Goal: Task Accomplishment & Management: Manage account settings

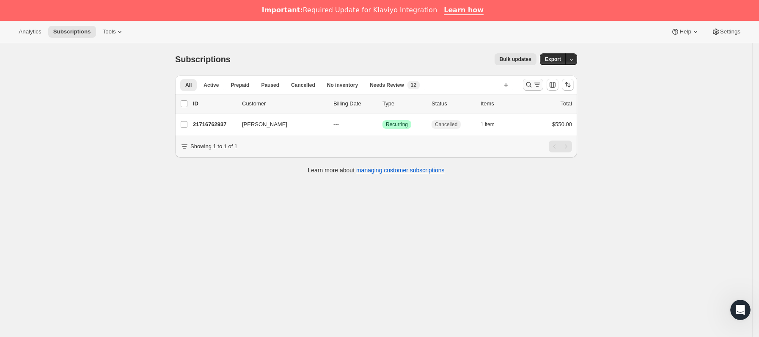
click at [528, 86] on icon "Buscar y filtrar resultados" at bounding box center [529, 84] width 8 height 8
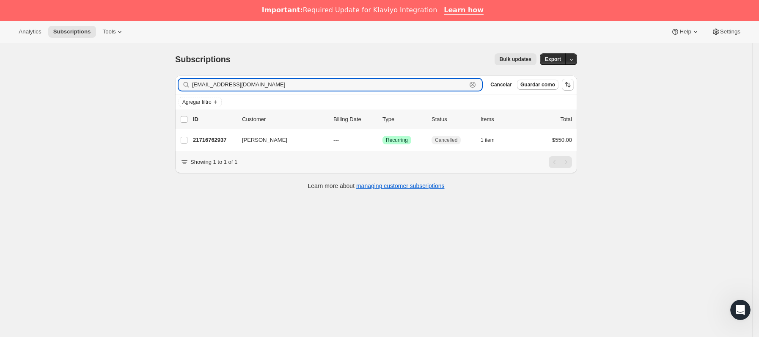
drag, startPoint x: 294, startPoint y: 87, endPoint x: 121, endPoint y: 97, distance: 172.9
click at [122, 97] on div "Subscriptions. Esta página está lista Subscriptions Bulk updates Más acciones B…" at bounding box center [376, 211] width 752 height 337
paste input "0418steph.any"
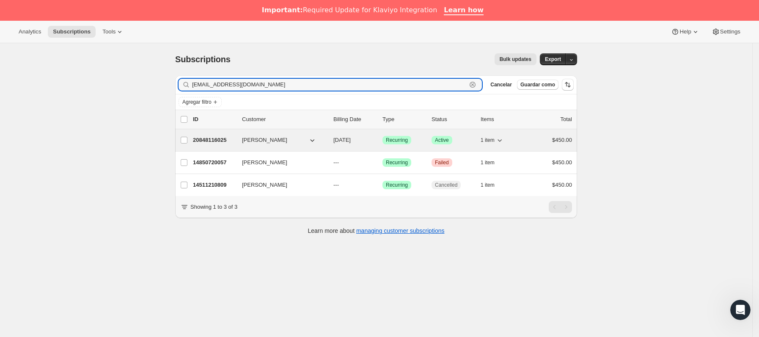
type input "[EMAIL_ADDRESS][DOMAIN_NAME]"
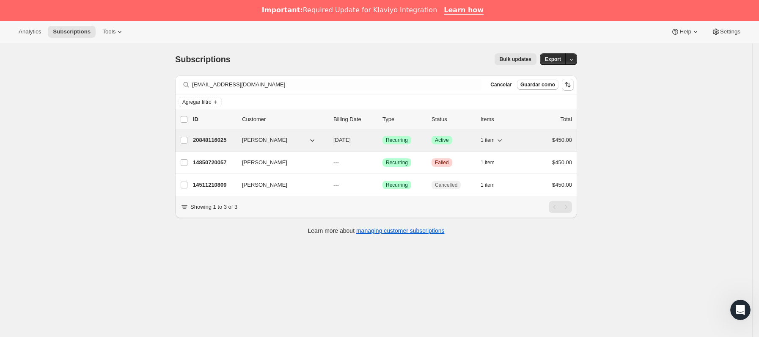
click at [240, 135] on div "20848116025 [PERSON_NAME] [DATE] Logrado Recurring Logrado Active 1 item $450.00" at bounding box center [382, 140] width 379 height 12
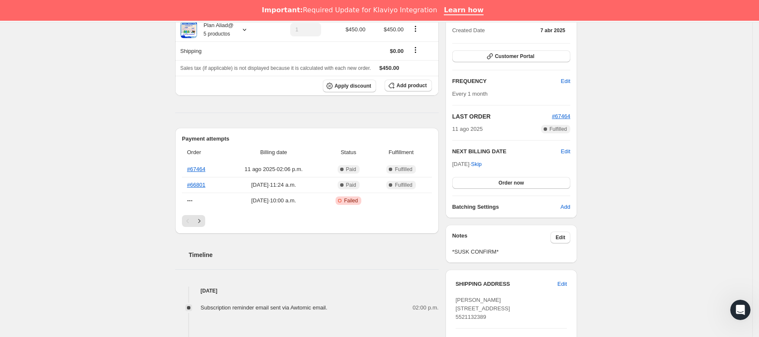
scroll to position [127, 0]
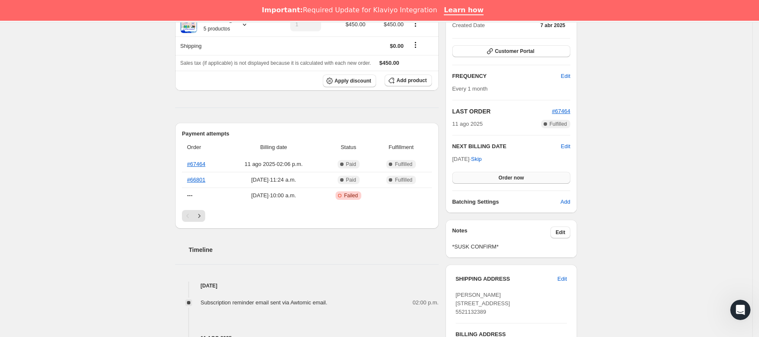
click at [505, 179] on span "Order now" at bounding box center [510, 177] width 25 height 7
click at [505, 179] on span "Click to confirm" at bounding box center [511, 177] width 39 height 7
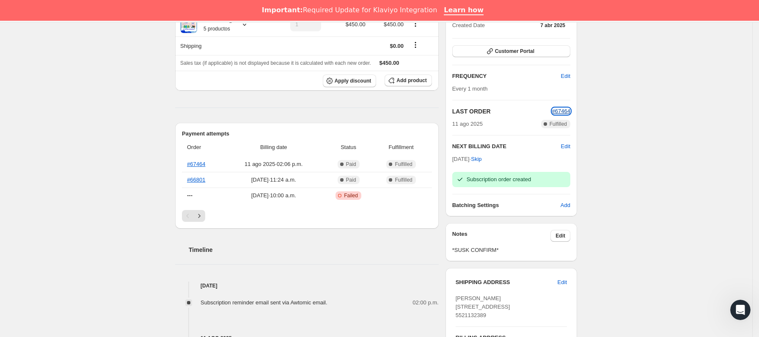
click at [564, 114] on span "#67464" at bounding box center [561, 111] width 18 height 6
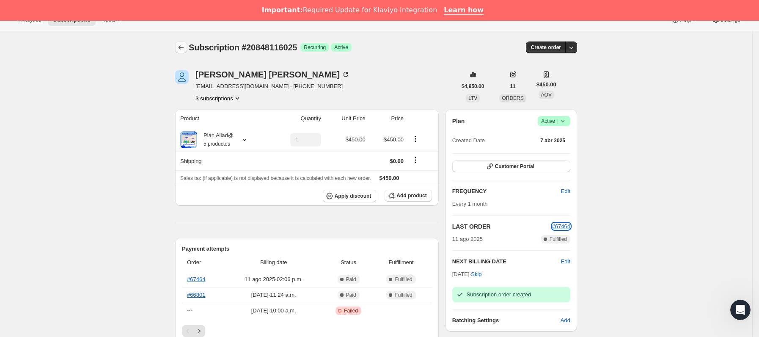
scroll to position [0, 0]
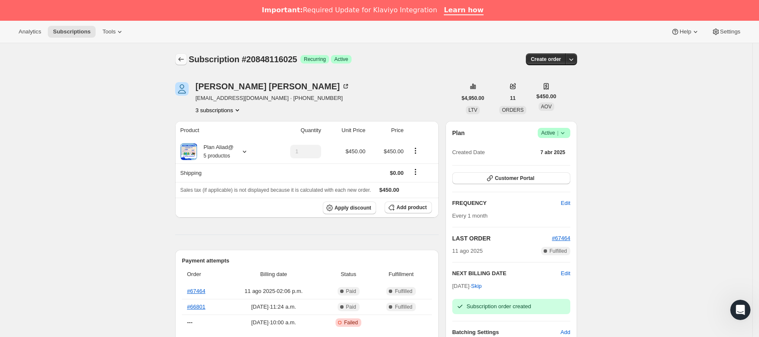
click at [179, 56] on button "Subscriptions" at bounding box center [181, 59] width 12 height 12
